Goal: Information Seeking & Learning: Learn about a topic

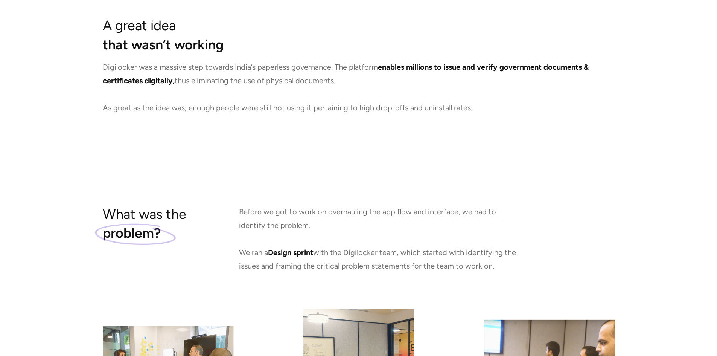
scroll to position [587, 0]
click at [462, 179] on section "What was the problem? Before we got to work on overhauling the app flow and int…" at bounding box center [358, 320] width 717 height 323
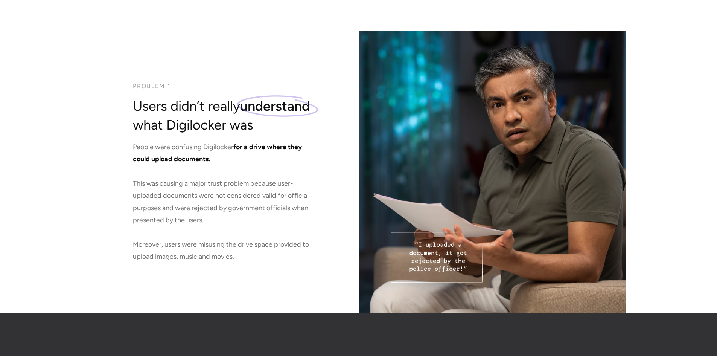
scroll to position [1039, 0]
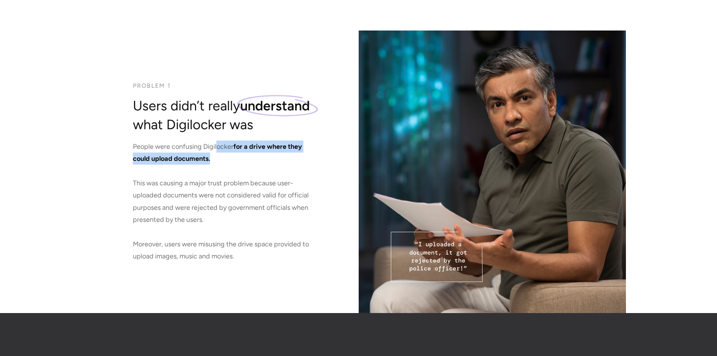
drag, startPoint x: 222, startPoint y: 148, endPoint x: 271, endPoint y: 157, distance: 49.7
click at [271, 157] on p "People were confusing Digilocker for a drive where they could upload documents.…" at bounding box center [224, 201] width 183 height 122
click at [271, 150] on span "for a drive where they could upload documents." at bounding box center [217, 152] width 169 height 20
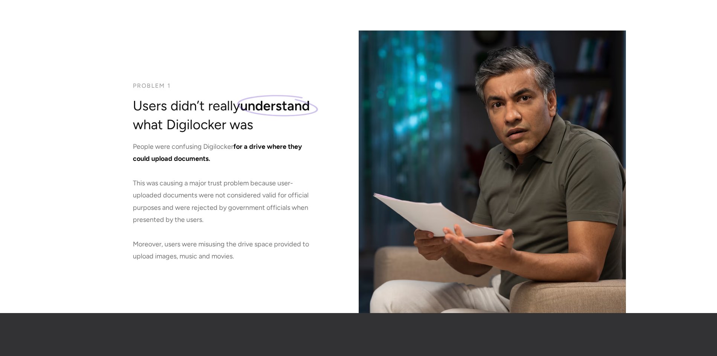
click at [173, 148] on p "People were confusing Digilocker for a drive where they could upload documents.…" at bounding box center [224, 201] width 183 height 122
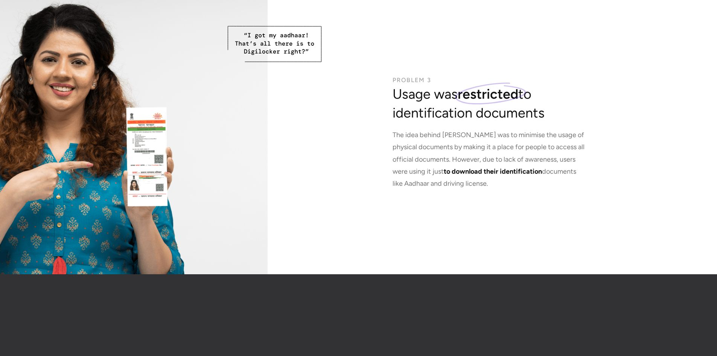
scroll to position [3342, 0]
drag, startPoint x: 394, startPoint y: 96, endPoint x: 549, endPoint y: 116, distance: 156.1
click at [549, 116] on h3 "Usage was restricted to identification documents" at bounding box center [489, 103] width 192 height 38
click at [509, 154] on p "The idea behind [PERSON_NAME] was to minimise the usage of physical documents b…" at bounding box center [489, 158] width 192 height 61
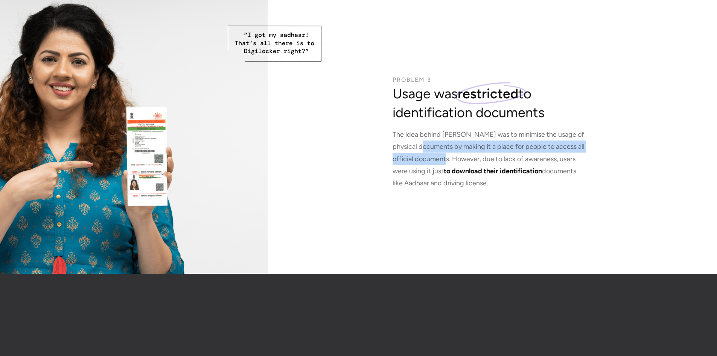
drag, startPoint x: 433, startPoint y: 151, endPoint x: 463, endPoint y: 162, distance: 32.0
click at [463, 163] on p "The idea behind [PERSON_NAME] was to minimise the usage of physical documents b…" at bounding box center [489, 158] width 192 height 61
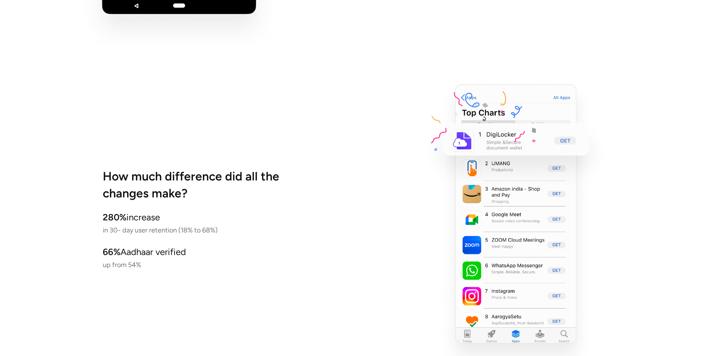
scroll to position [4336, 0]
drag, startPoint x: 492, startPoint y: 120, endPoint x: 494, endPoint y: 142, distance: 21.2
click at [494, 142] on icon at bounding box center [485, 128] width 151 height 151
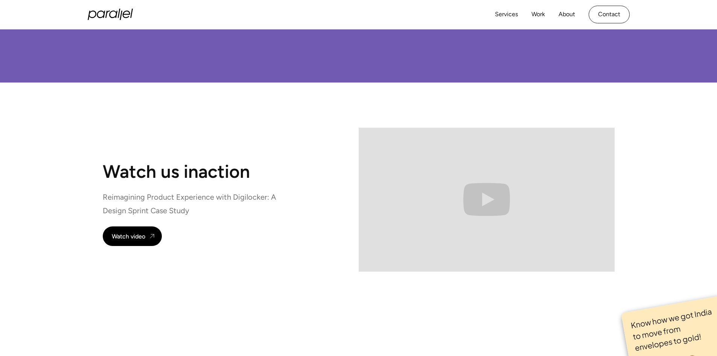
scroll to position [4969, 0]
click at [123, 12] on icon "home" at bounding box center [110, 14] width 45 height 11
